Goal: Check status: Check status

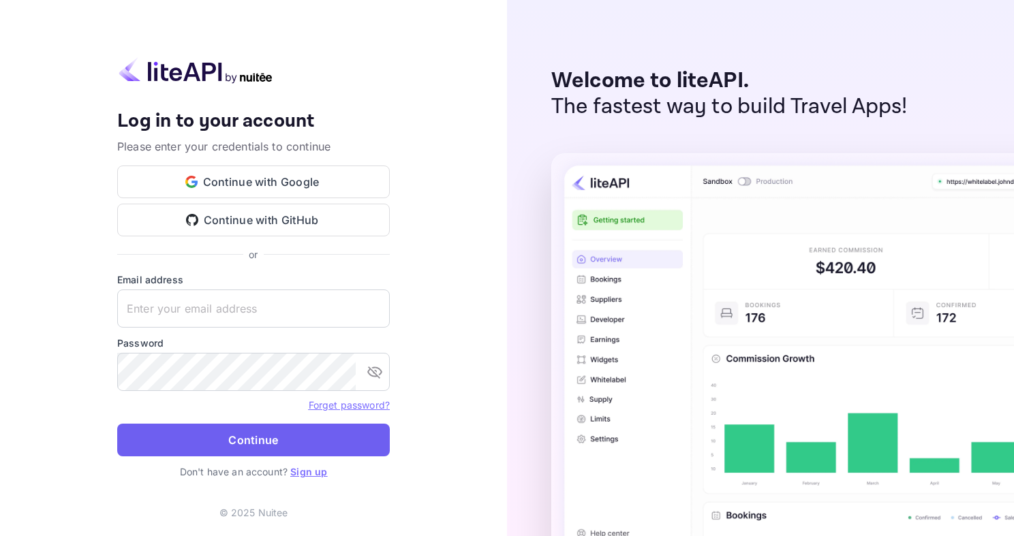
type input "[EMAIL_ADDRESS][DOMAIN_NAME]"
click at [163, 428] on button "Continue" at bounding box center [253, 440] width 273 height 33
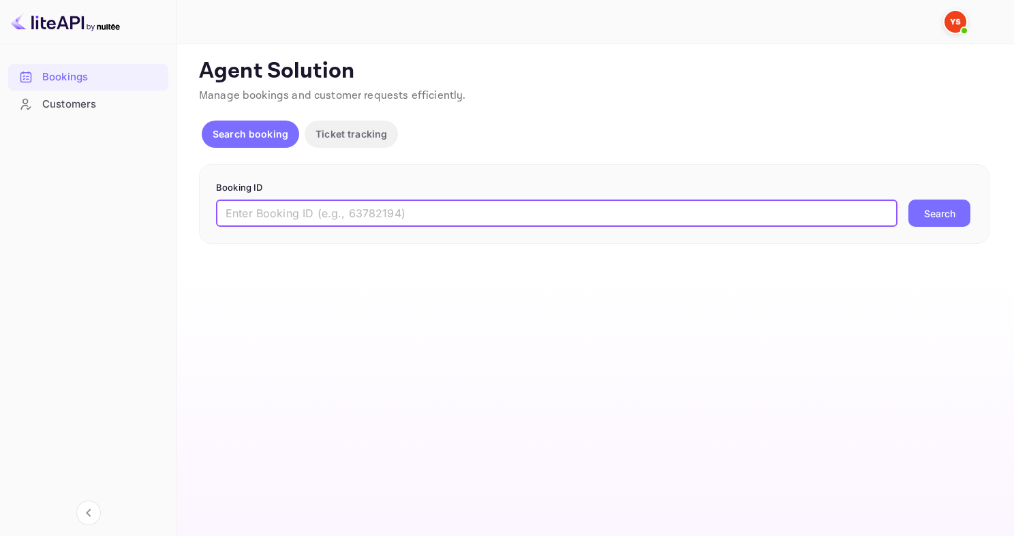
click at [350, 219] on input "text" at bounding box center [556, 213] width 681 height 27
paste input "9656061"
type input "9656061"
click at [908, 200] on button "Search" at bounding box center [939, 213] width 62 height 27
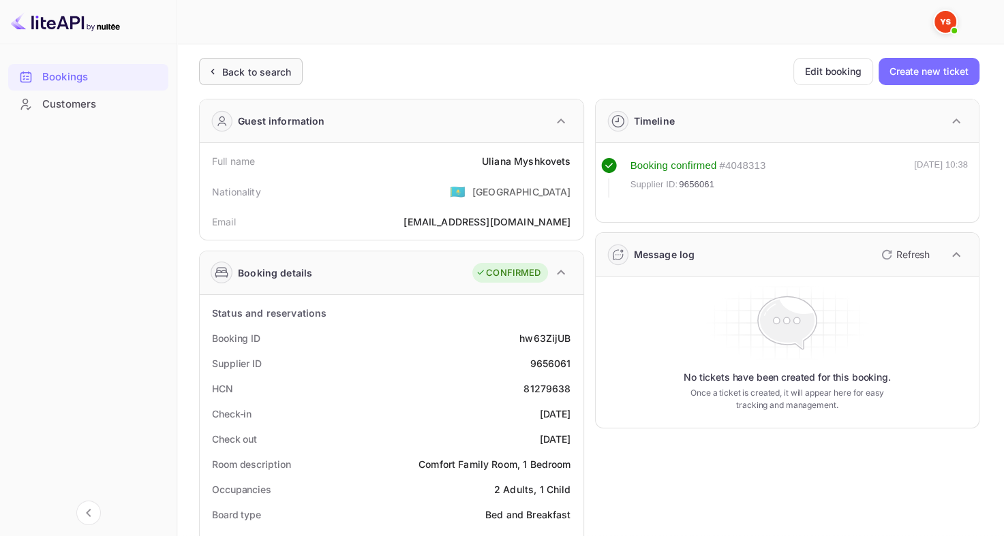
click at [280, 77] on div "Back to search" at bounding box center [256, 72] width 69 height 14
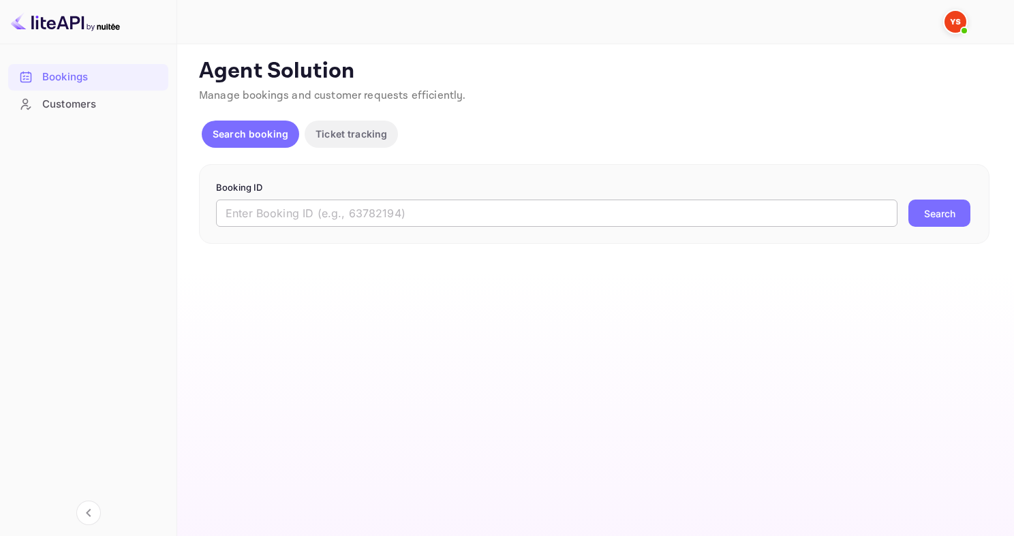
click at [321, 207] on input "text" at bounding box center [556, 213] width 681 height 27
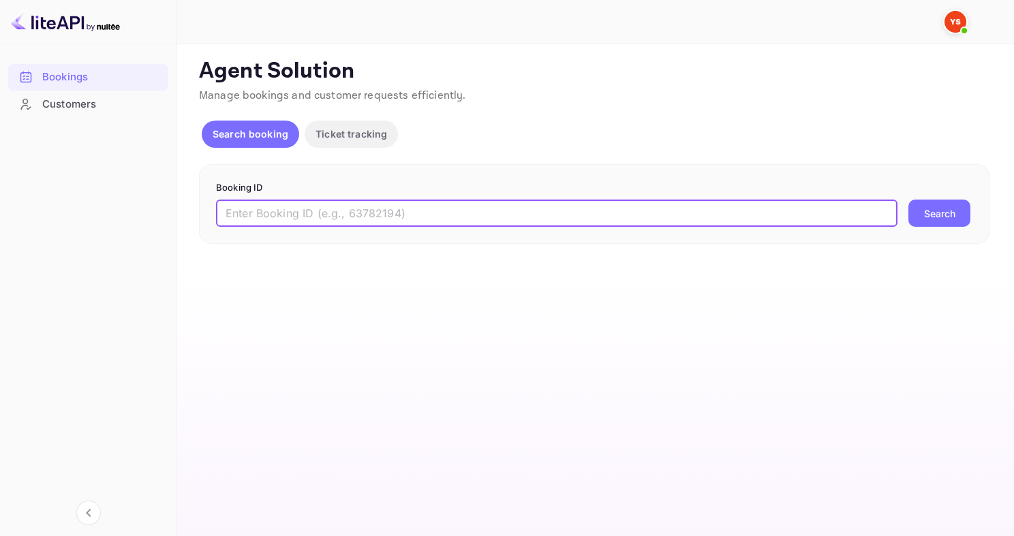
paste input "9597217"
type input "9597217"
click at [908, 200] on button "Search" at bounding box center [939, 213] width 62 height 27
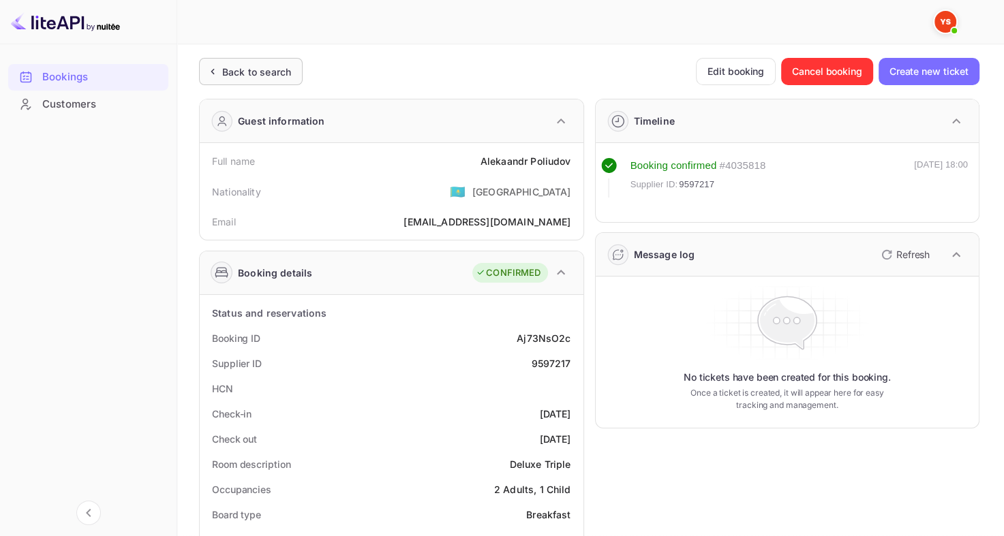
click at [219, 62] on div "Back to search" at bounding box center [251, 71] width 104 height 27
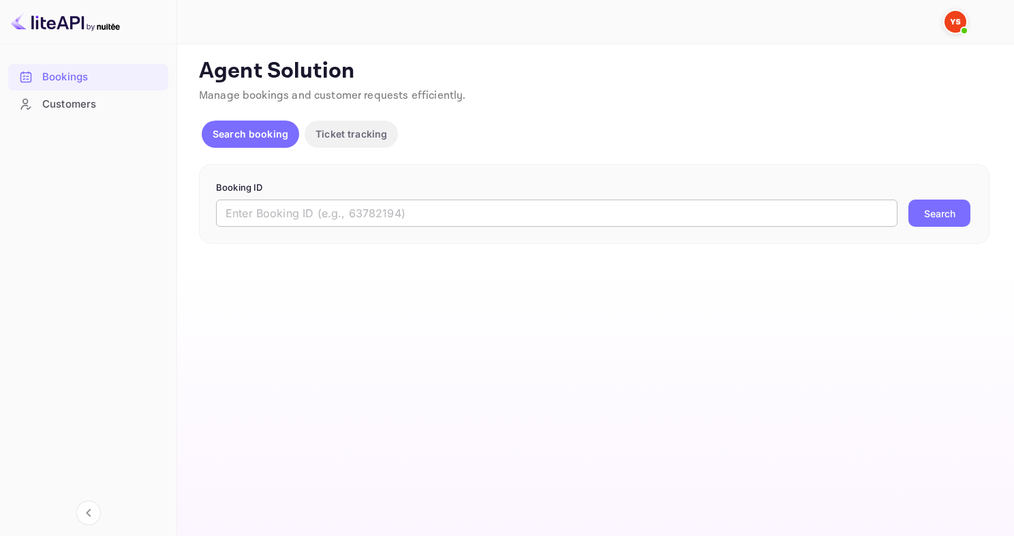
drag, startPoint x: 277, startPoint y: 200, endPoint x: 264, endPoint y: 202, distance: 13.2
click at [264, 202] on input "text" at bounding box center [556, 213] width 681 height 27
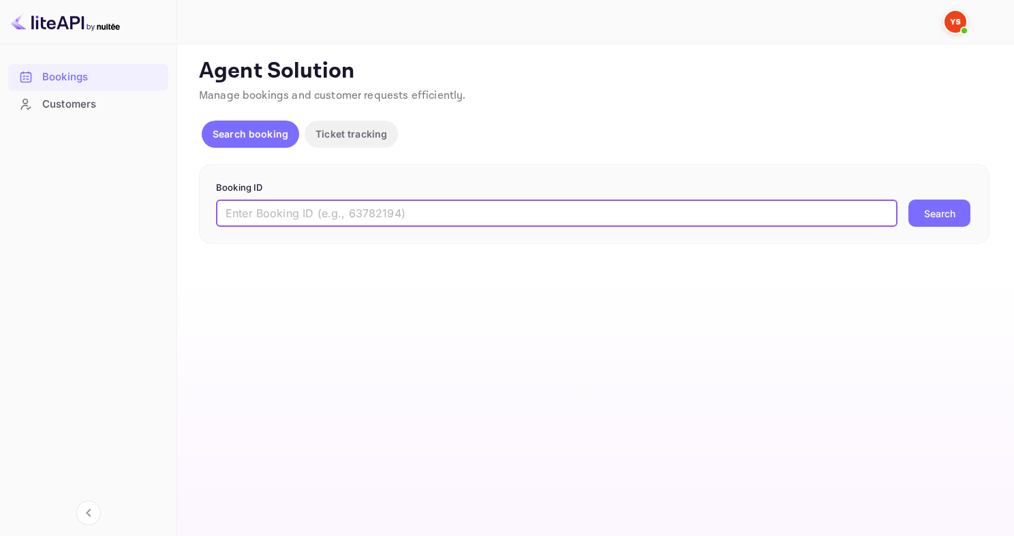
paste input "9320507"
type input "9320507"
click at [908, 200] on button "Search" at bounding box center [939, 213] width 62 height 27
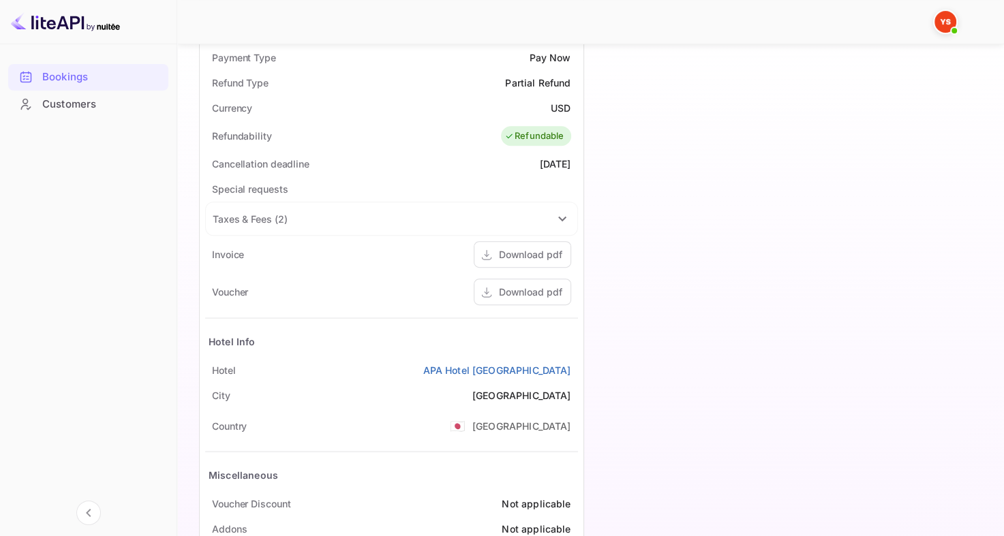
scroll to position [594, 0]
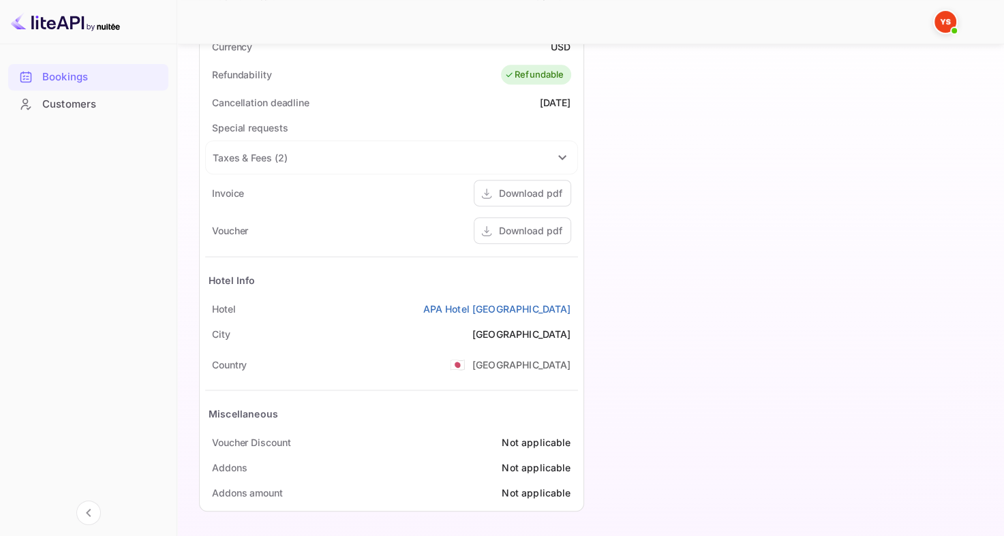
drag, startPoint x: 387, startPoint y: 307, endPoint x: 574, endPoint y: 295, distance: 187.1
click at [574, 296] on div "[GEOGRAPHIC_DATA] [GEOGRAPHIC_DATA]" at bounding box center [391, 308] width 373 height 25
copy link "APA Hotel [GEOGRAPHIC_DATA]"
click at [493, 224] on icon at bounding box center [487, 231] width 14 height 14
